Goal: Information Seeking & Learning: Understand process/instructions

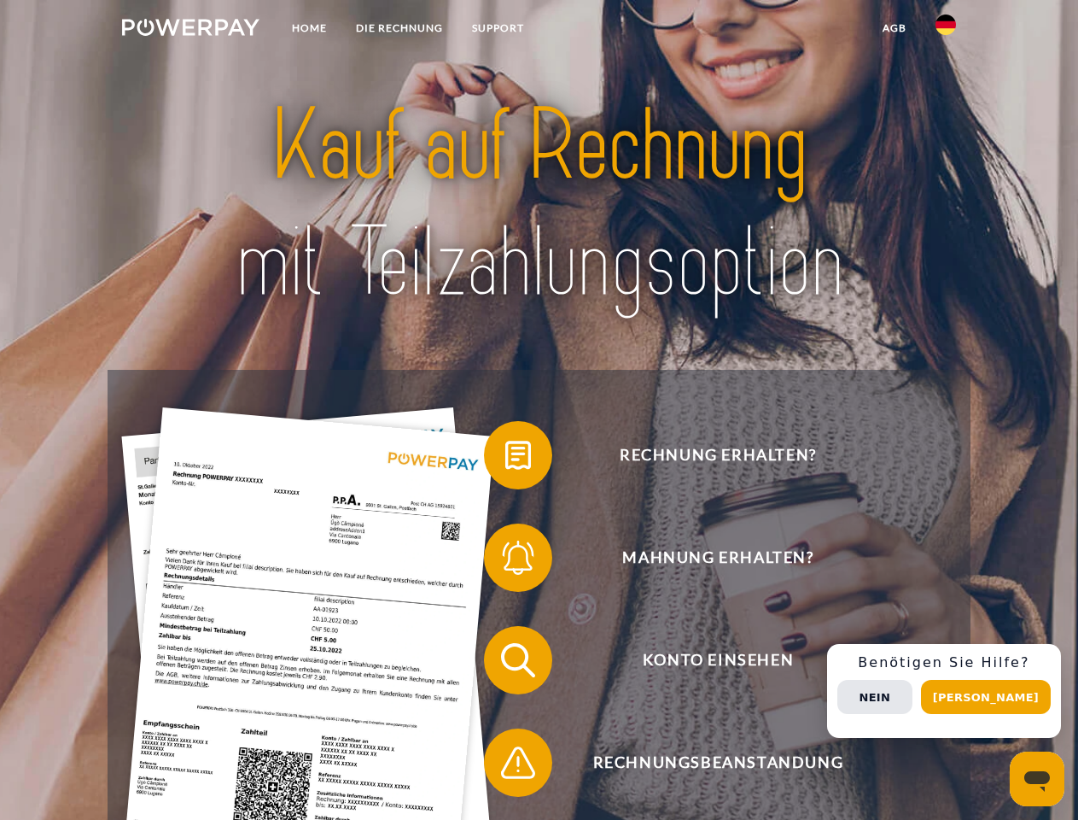
click at [190, 30] on img at bounding box center [190, 27] width 137 height 17
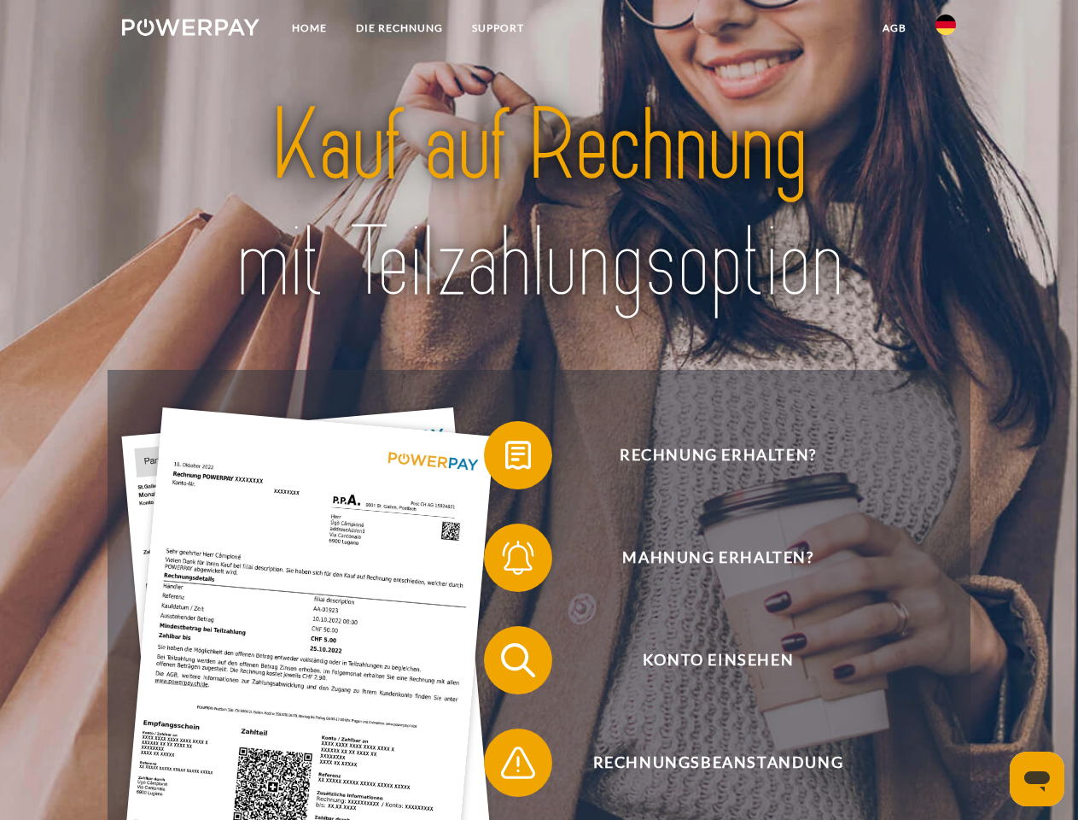
click at [946, 30] on img at bounding box center [946, 25] width 20 height 20
click at [894, 28] on link "agb" at bounding box center [894, 28] width 53 height 31
click at [505, 458] on span at bounding box center [492, 454] width 85 height 85
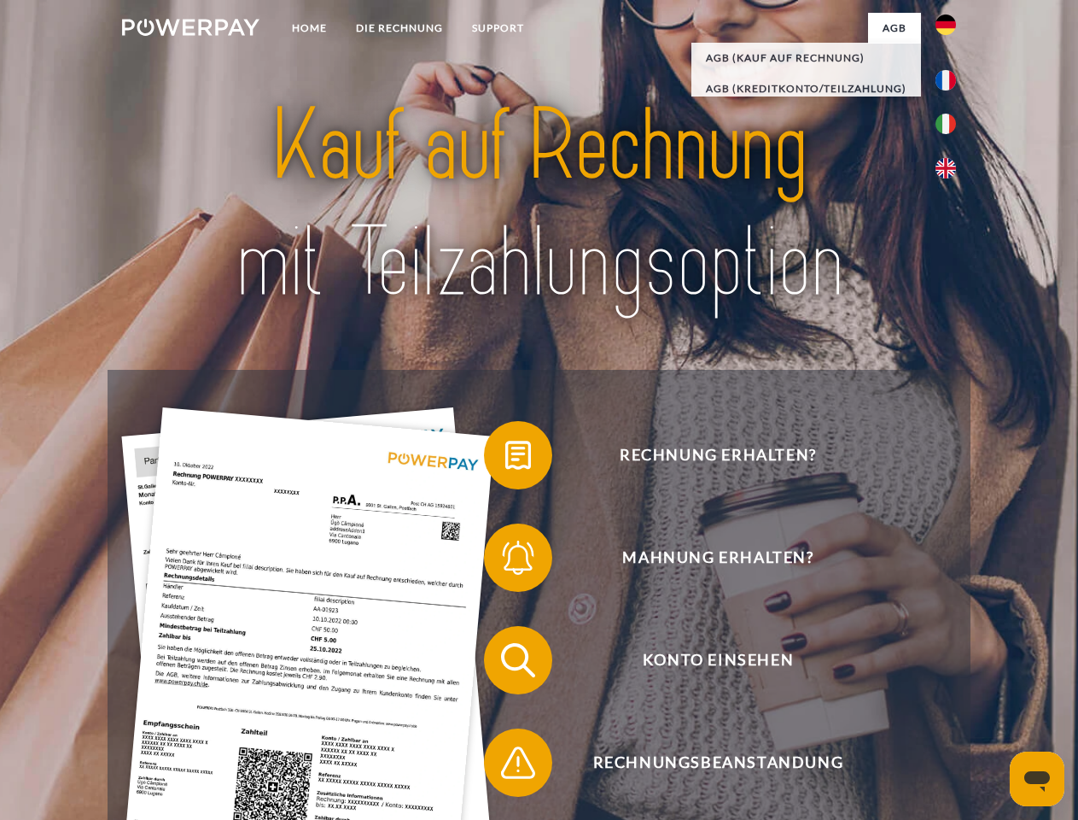
click at [505, 561] on span at bounding box center [492, 557] width 85 height 85
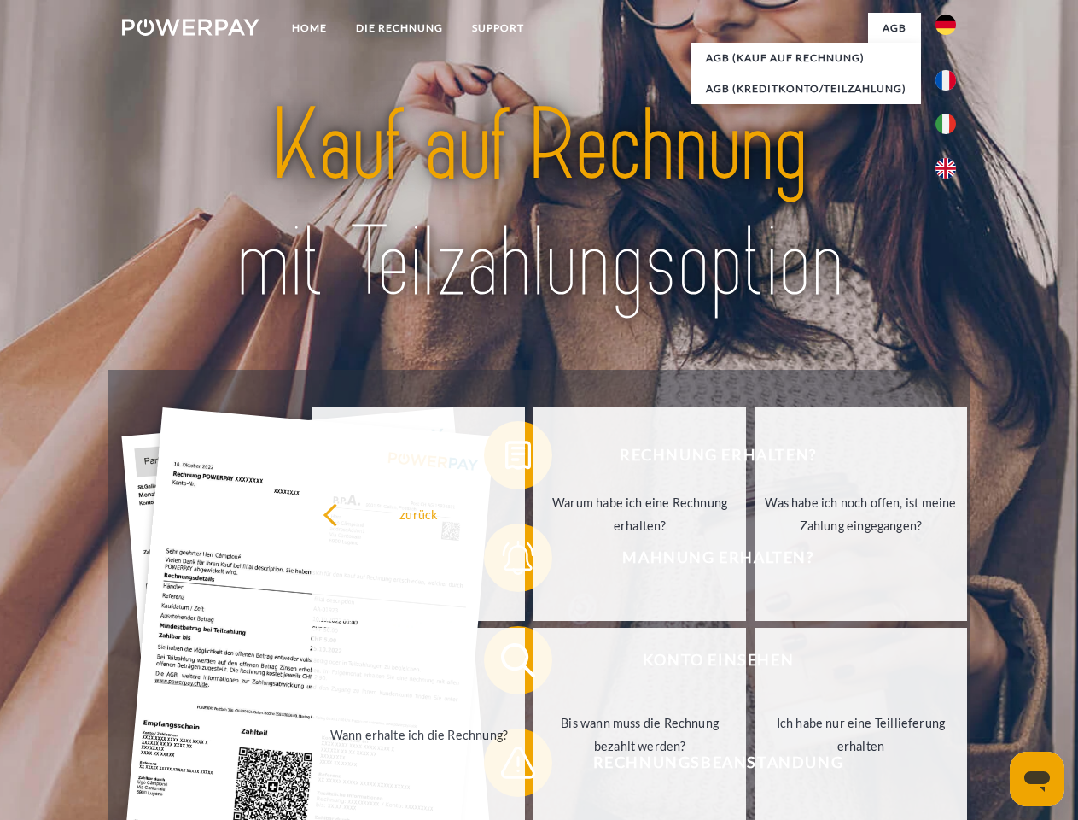
click at [534, 663] on link "Bis wann muss die Rechnung bezahlt werden?" at bounding box center [640, 733] width 213 height 213
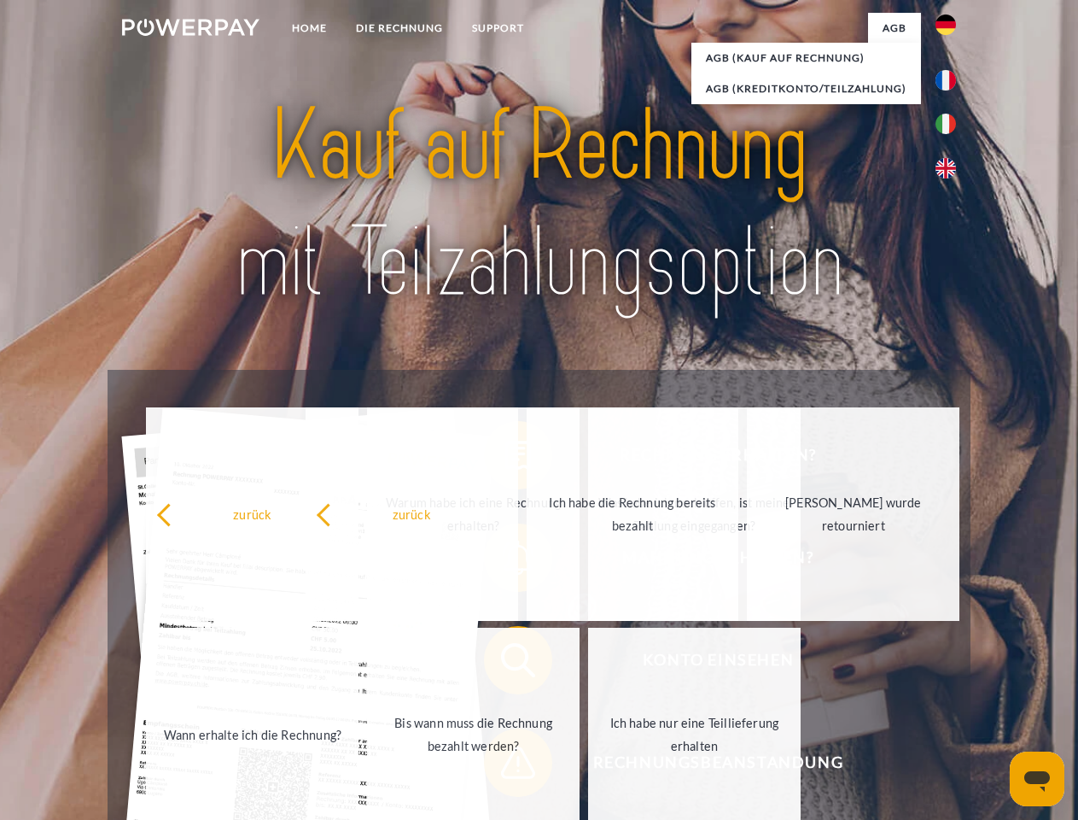
click at [505, 766] on span at bounding box center [492, 762] width 85 height 85
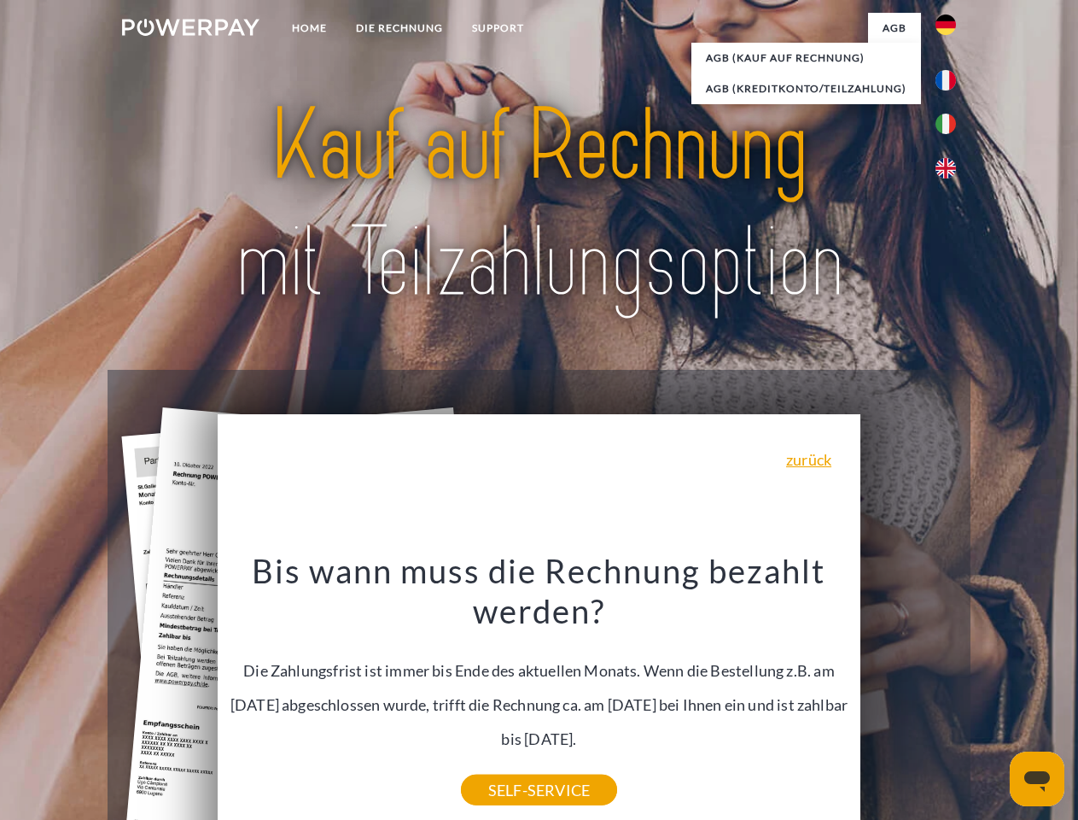
click at [950, 691] on div "Rechnung erhalten? Mahnung erhalten? Konto einsehen" at bounding box center [539, 711] width 862 height 683
click at [908, 694] on span "Konto einsehen" at bounding box center [718, 660] width 418 height 68
click at [992, 697] on header "Home DIE RECHNUNG SUPPORT" at bounding box center [539, 589] width 1078 height 1179
